Goal: Transaction & Acquisition: Purchase product/service

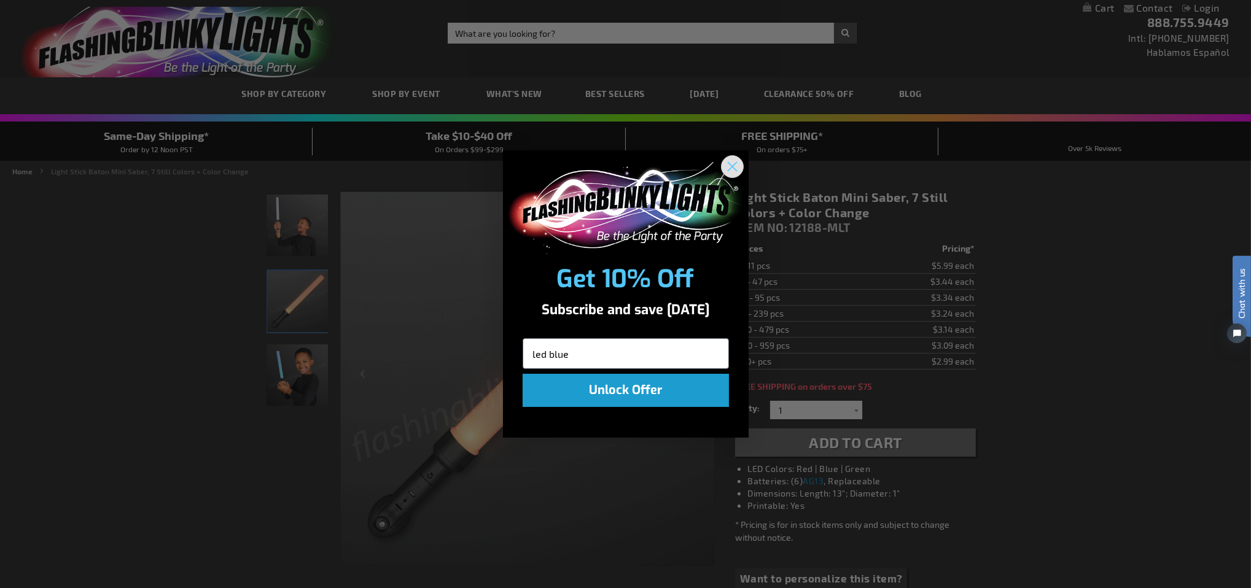
type input "led blue"
click at [732, 171] on circle "Close dialog" at bounding box center [731, 166] width 20 height 20
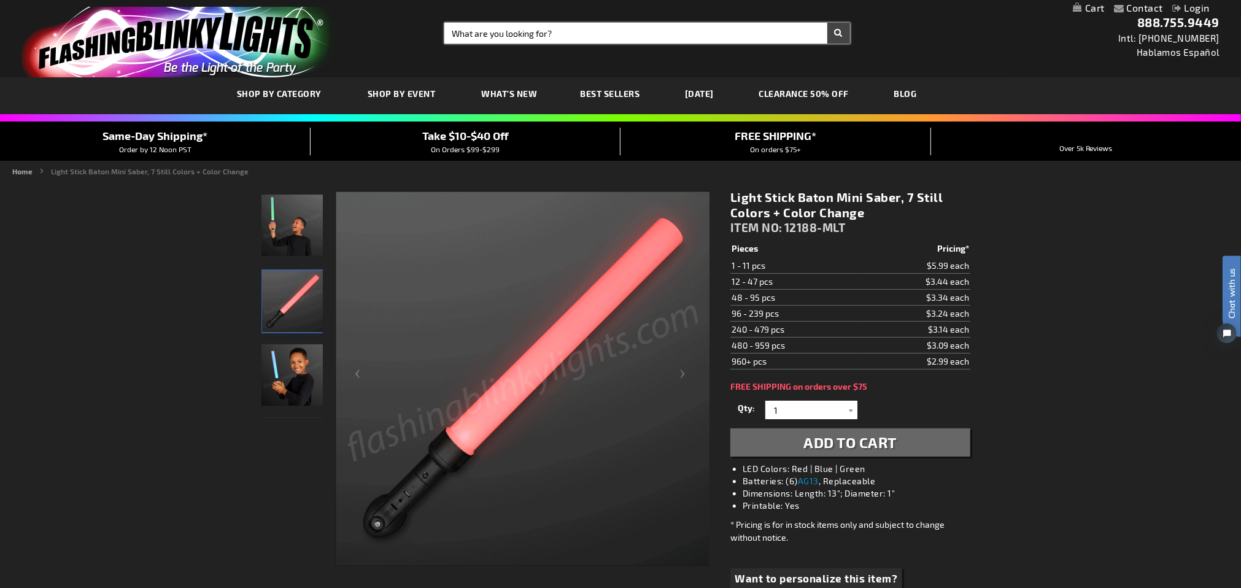
click at [570, 29] on input "Search" at bounding box center [647, 33] width 406 height 21
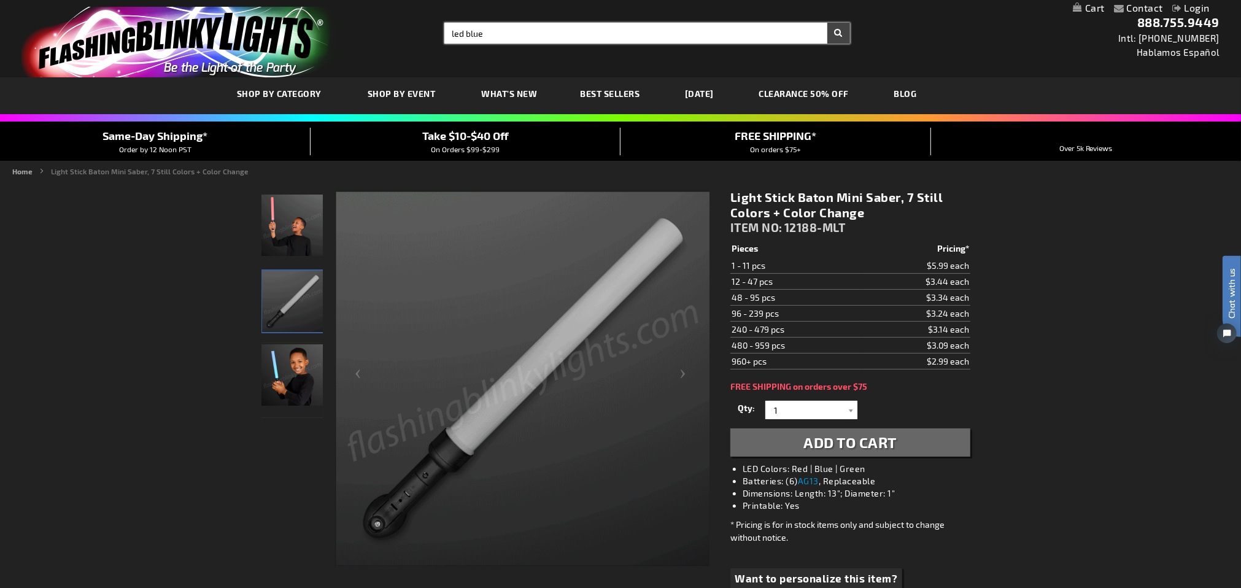
type input "led blue"
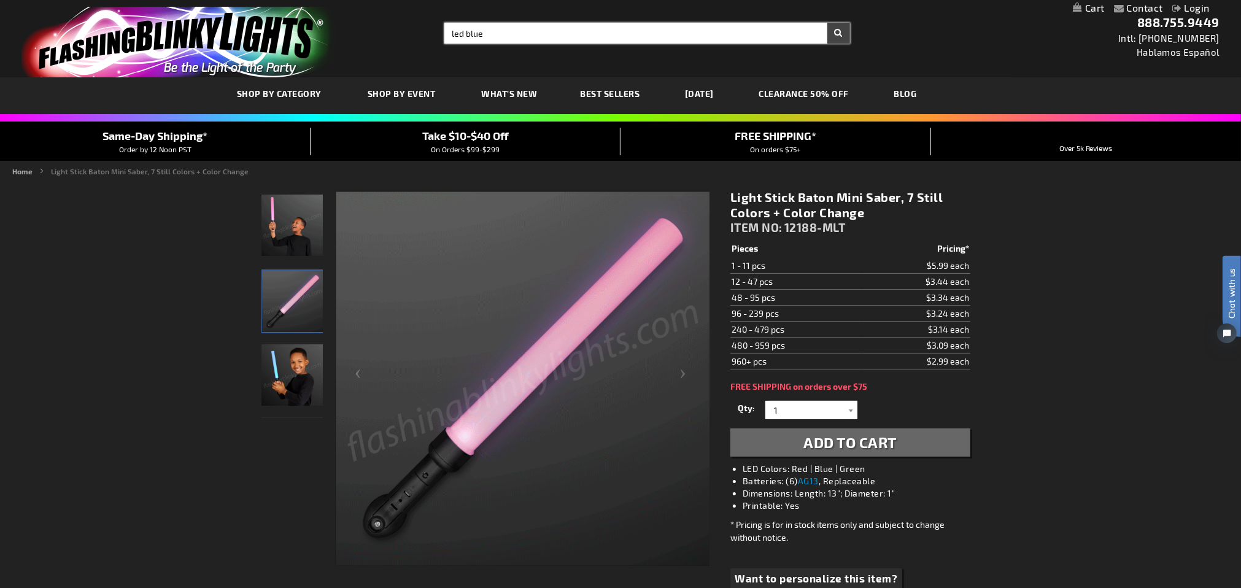
click at [828, 23] on button "Search" at bounding box center [839, 33] width 23 height 21
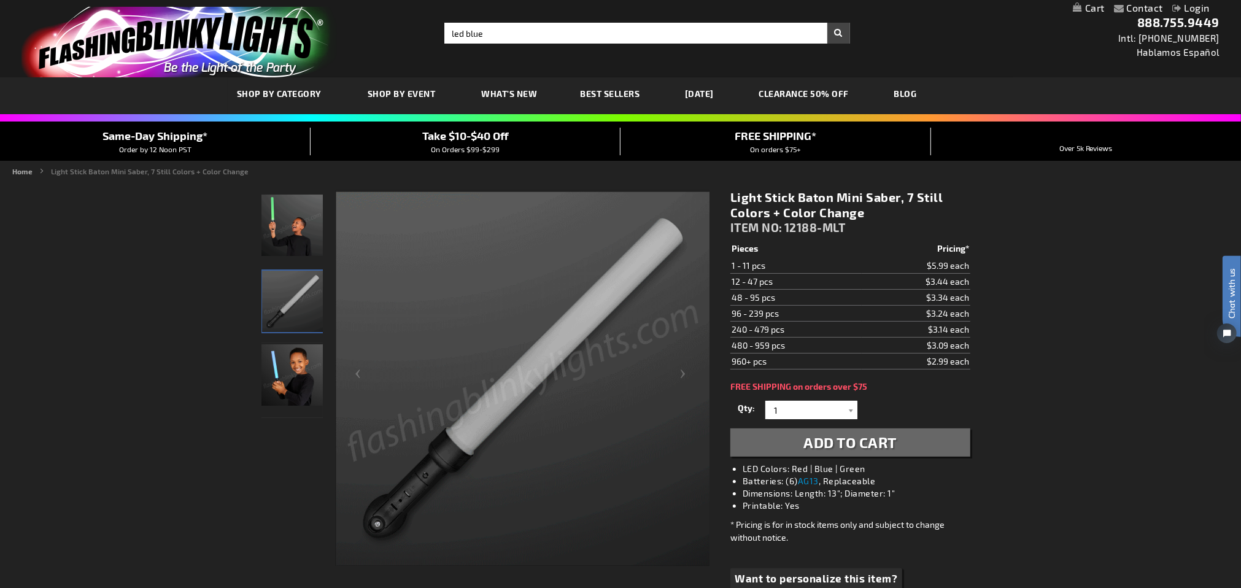
click at [834, 37] on button "Search" at bounding box center [839, 33] width 23 height 21
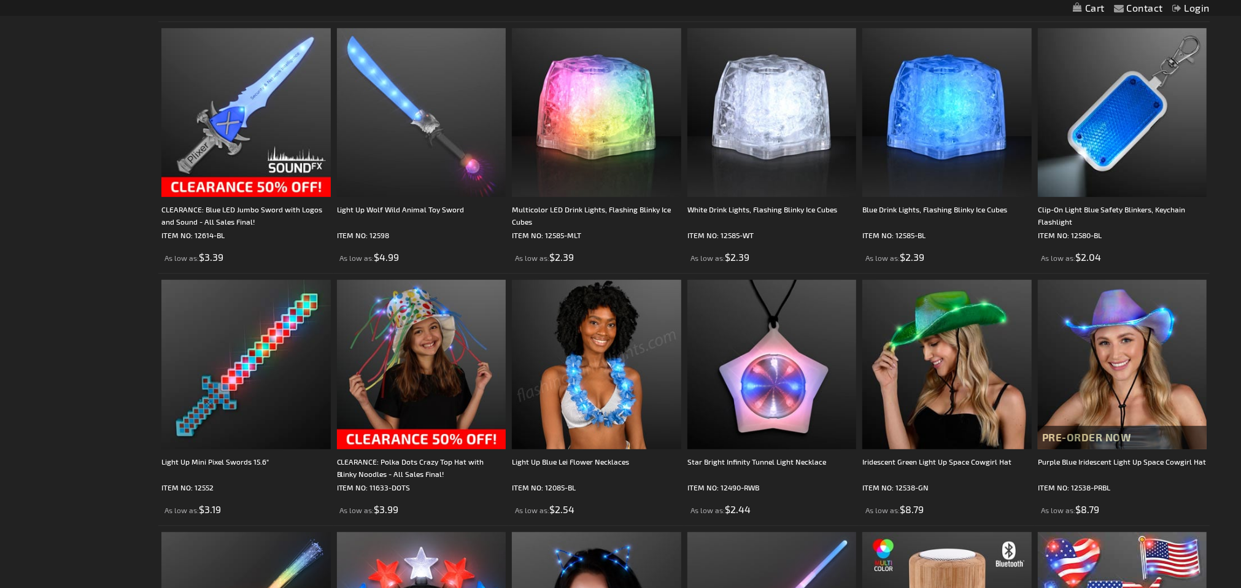
scroll to position [489, 0]
